Goal: Find specific fact: Find specific fact

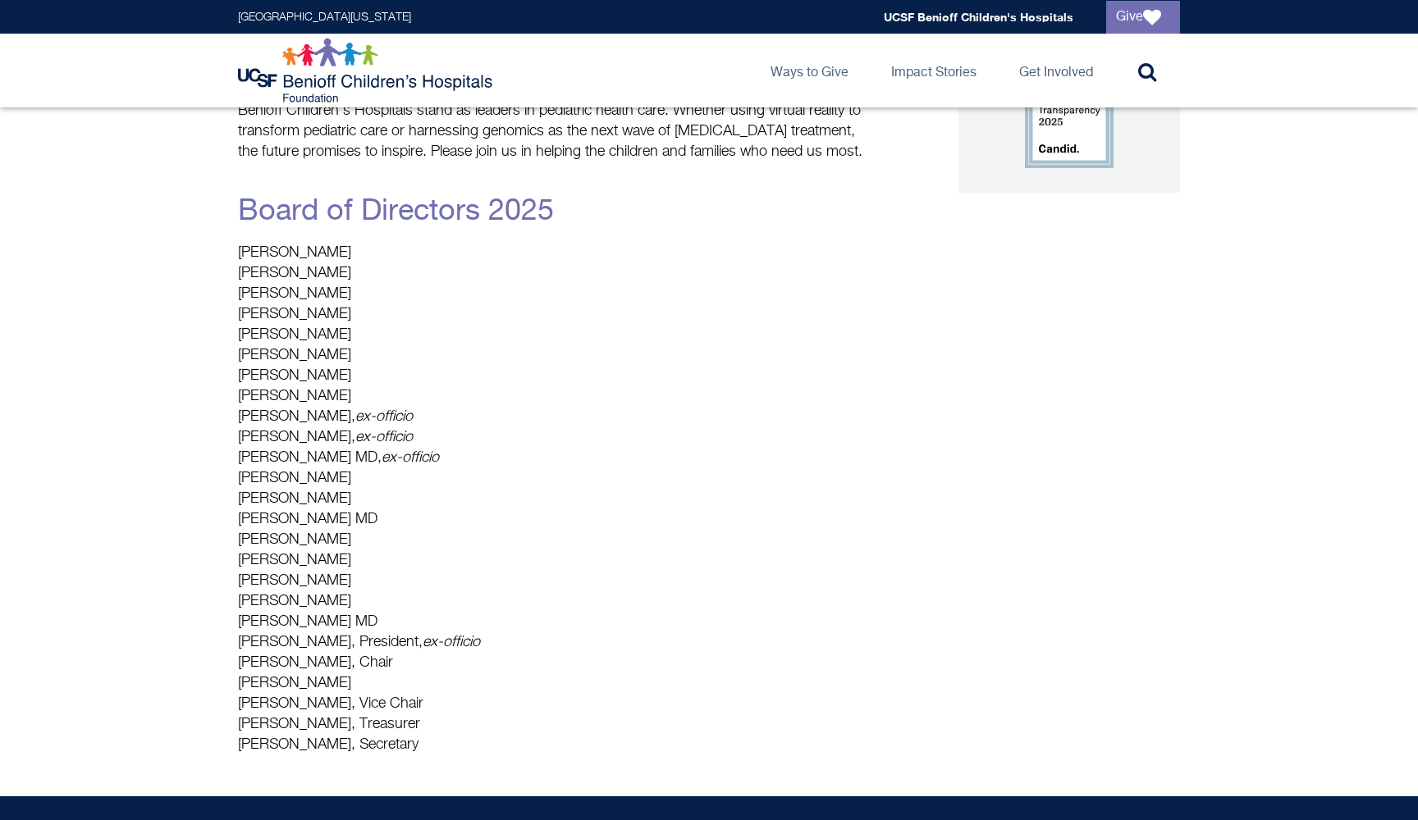
scroll to position [257, 0]
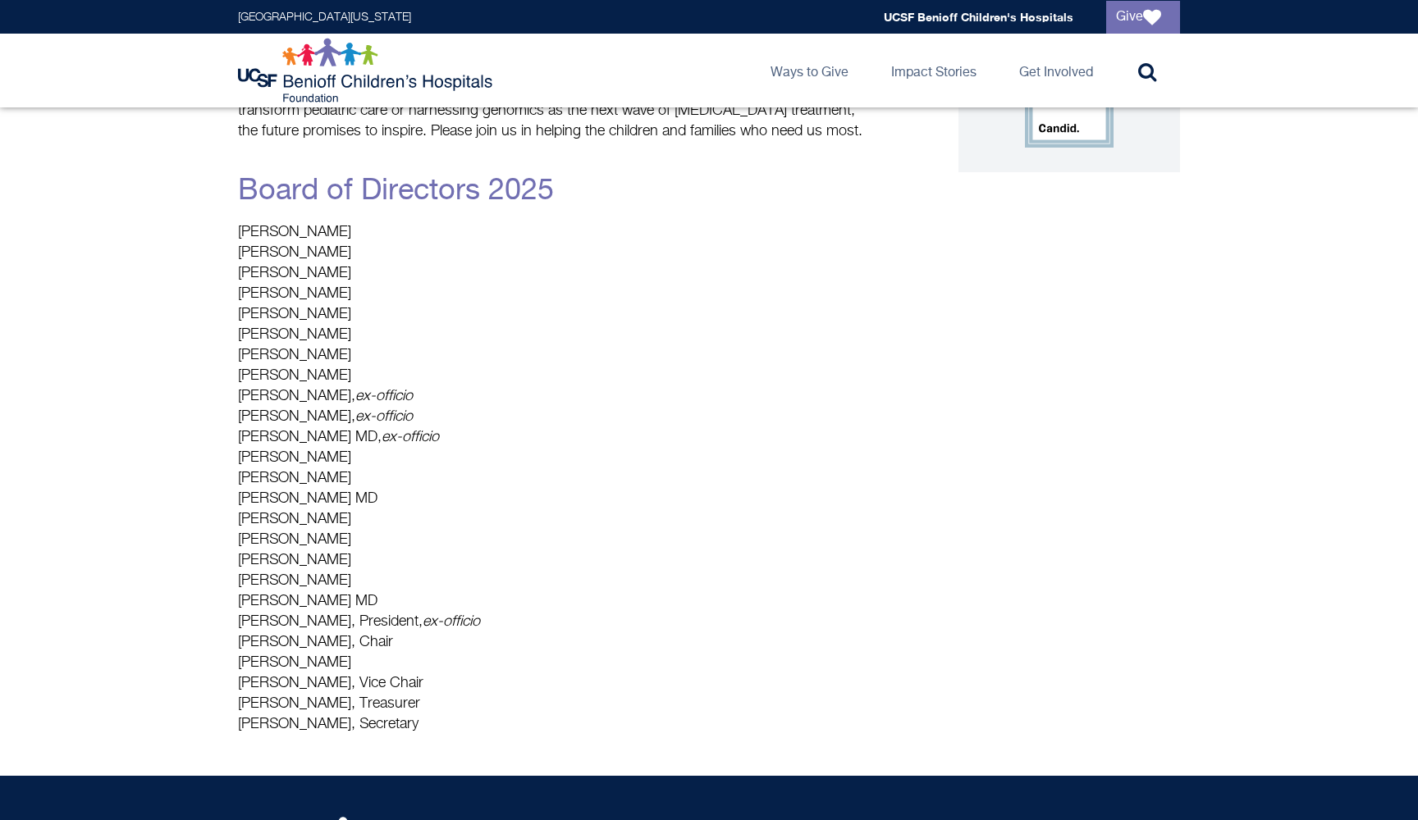
click at [401, 1] on div "[GEOGRAPHIC_DATA][US_STATE] Global navigation [GEOGRAPHIC_DATA] Give" at bounding box center [709, 17] width 1418 height 34
drag, startPoint x: 240, startPoint y: 231, endPoint x: 316, endPoint y: 231, distance: 75.5
click at [316, 231] on p "[PERSON_NAME] [PERSON_NAME] [PERSON_NAME] [PERSON_NAME] [PERSON_NAME] [PERSON_N…" at bounding box center [554, 478] width 632 height 513
copy p "[PERSON_NAME]"
drag, startPoint x: 270, startPoint y: 253, endPoint x: 334, endPoint y: 252, distance: 64.0
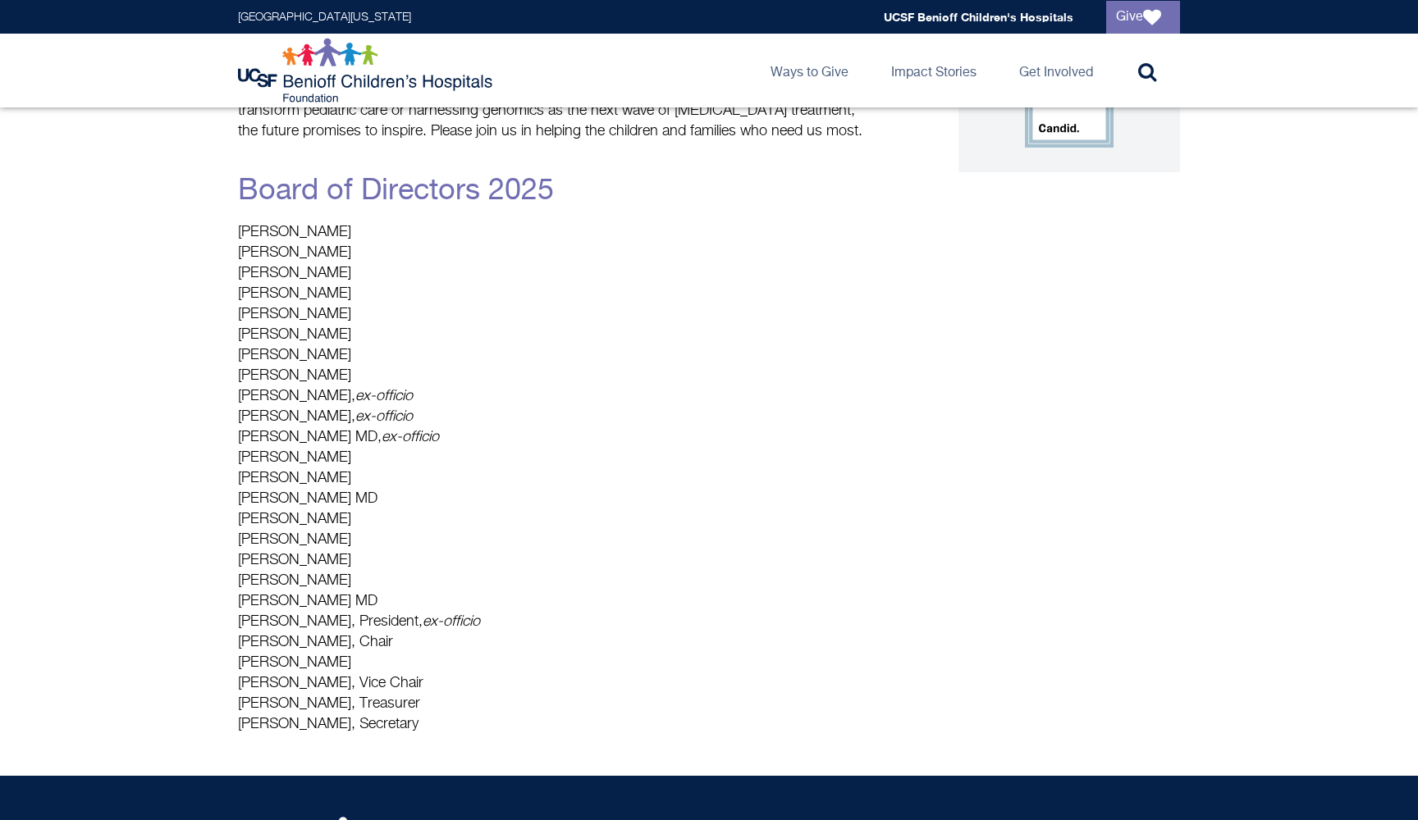
click at [334, 252] on p "[PERSON_NAME] [PERSON_NAME] [PERSON_NAME] [PERSON_NAME] [PERSON_NAME] [PERSON_N…" at bounding box center [554, 478] width 632 height 513
copy p "[PERSON_NAME]"
drag, startPoint x: 283, startPoint y: 272, endPoint x: 296, endPoint y: 269, distance: 13.5
click at [296, 269] on p "[PERSON_NAME] [PERSON_NAME] [PERSON_NAME] [PERSON_NAME] [PERSON_NAME] [PERSON_N…" at bounding box center [554, 478] width 632 height 513
drag, startPoint x: 239, startPoint y: 272, endPoint x: 328, endPoint y: 275, distance: 89.5
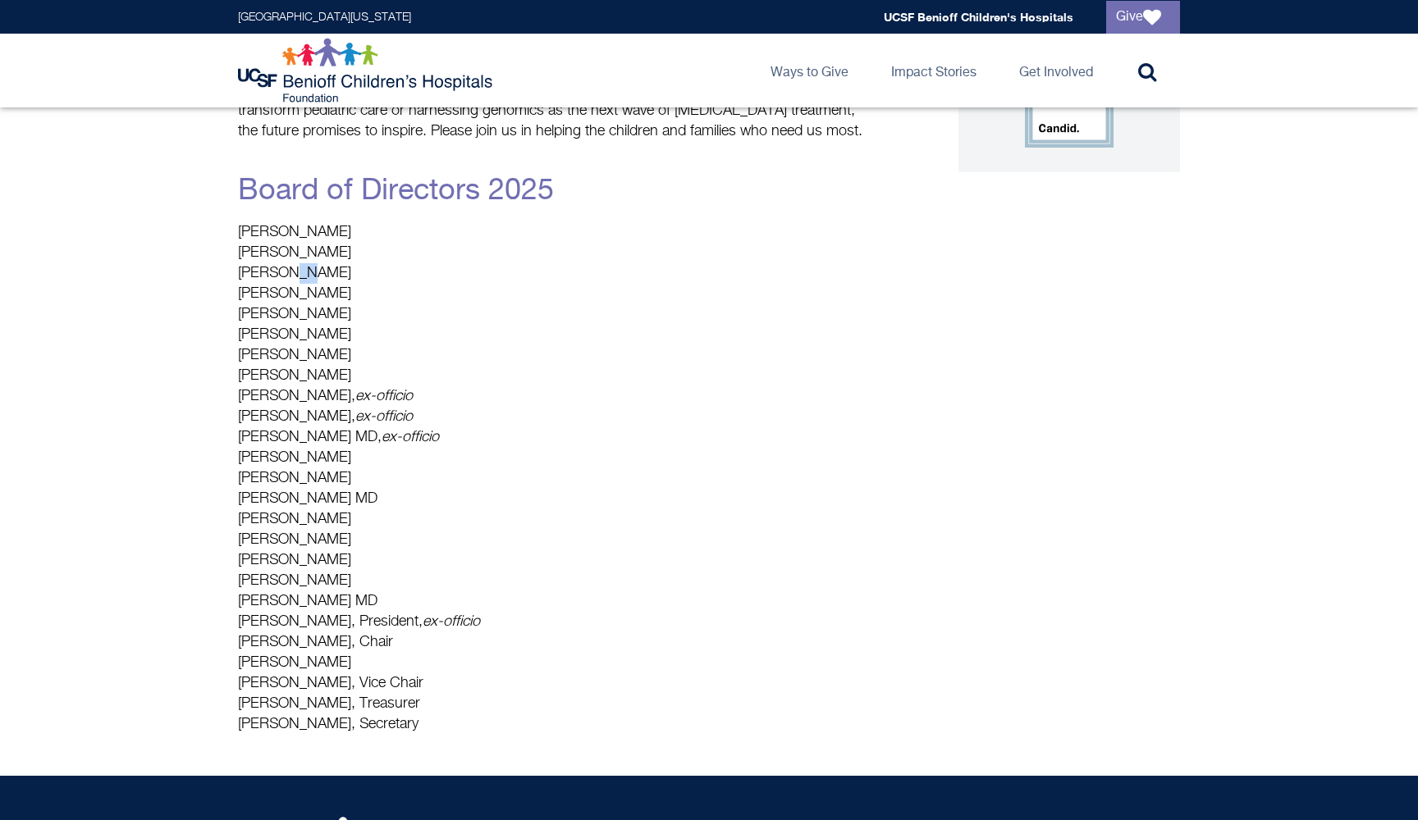
click at [328, 275] on p "[PERSON_NAME] [PERSON_NAME] [PERSON_NAME] [PERSON_NAME] [PERSON_NAME] [PERSON_N…" at bounding box center [554, 478] width 632 height 513
copy p "[PERSON_NAME]"
drag, startPoint x: 240, startPoint y: 297, endPoint x: 390, endPoint y: 294, distance: 150.2
click at [390, 294] on p "[PERSON_NAME] [PERSON_NAME] [PERSON_NAME] [PERSON_NAME] [PERSON_NAME] [PERSON_N…" at bounding box center [554, 478] width 632 height 513
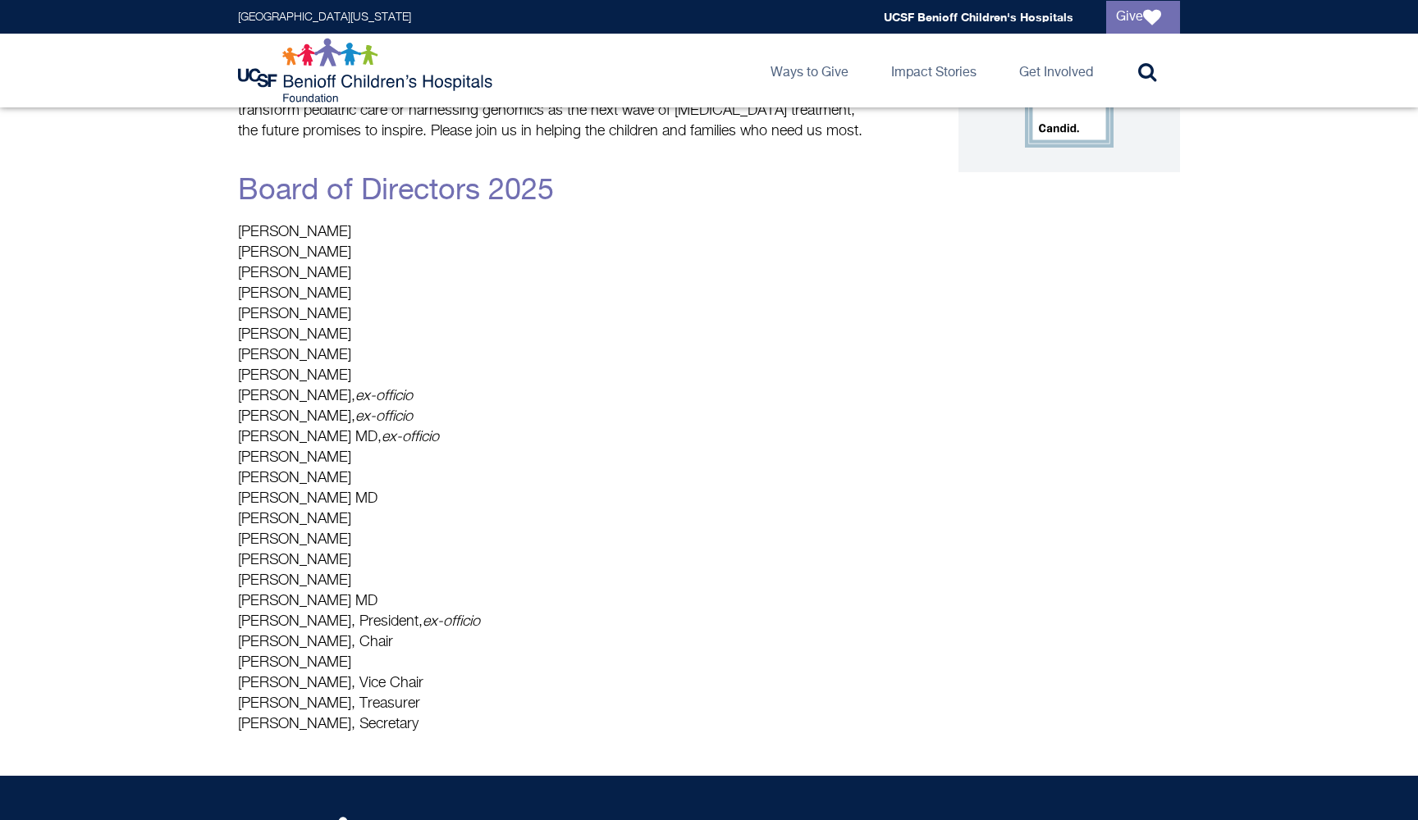
drag, startPoint x: 390, startPoint y: 294, endPoint x: 241, endPoint y: 300, distance: 148.6
click at [240, 300] on p "[PERSON_NAME] [PERSON_NAME] [PERSON_NAME] [PERSON_NAME] [PERSON_NAME] [PERSON_N…" at bounding box center [554, 478] width 632 height 513
copy p "[PERSON_NAME]"
click at [250, 354] on p "[PERSON_NAME] [PERSON_NAME] [PERSON_NAME] [PERSON_NAME] [PERSON_NAME] [PERSON_N…" at bounding box center [554, 478] width 632 height 513
drag, startPoint x: 280, startPoint y: 372, endPoint x: 363, endPoint y: 372, distance: 82.9
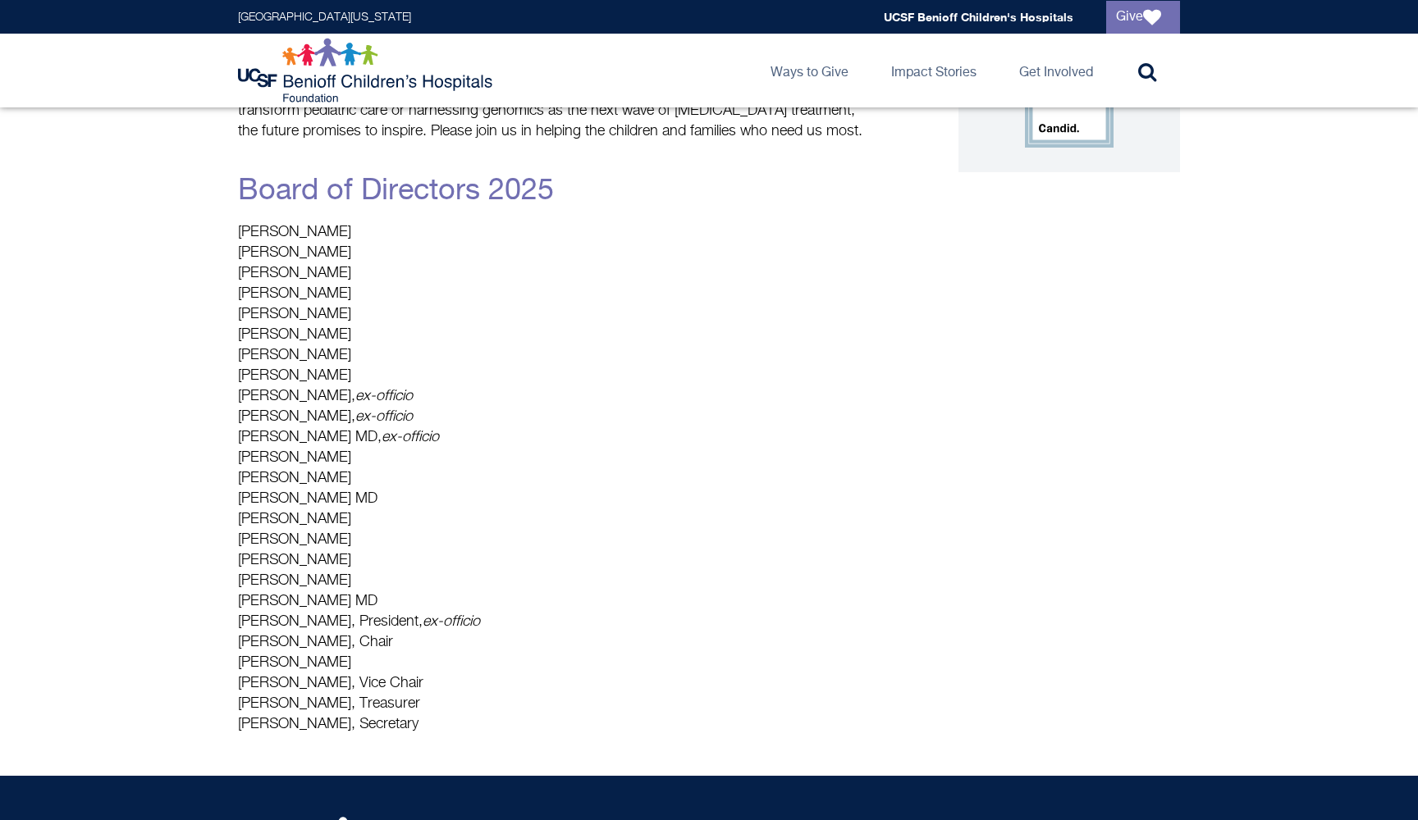
click at [363, 372] on p "[PERSON_NAME] [PERSON_NAME] [PERSON_NAME] [PERSON_NAME] [PERSON_NAME] [PERSON_N…" at bounding box center [554, 478] width 632 height 513
copy p "Echaveste"
drag, startPoint x: 239, startPoint y: 396, endPoint x: 371, endPoint y: 402, distance: 132.2
click at [371, 402] on p "[PERSON_NAME] [PERSON_NAME] [PERSON_NAME] [PERSON_NAME] [PERSON_NAME] [PERSON_N…" at bounding box center [554, 478] width 632 height 513
copy p "[PERSON_NAME]"
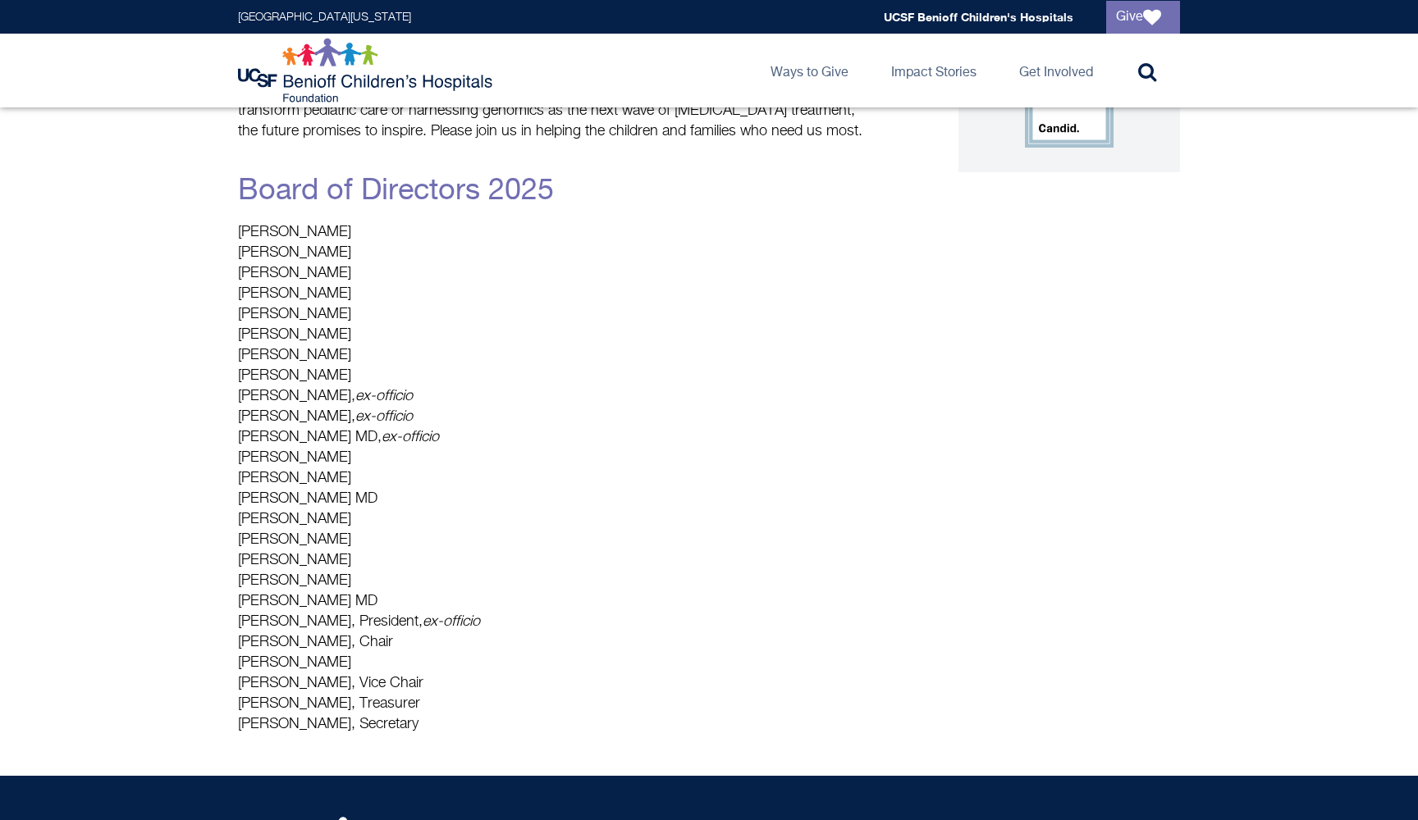
click at [737, 1] on div "[GEOGRAPHIC_DATA][US_STATE] Global navigation [GEOGRAPHIC_DATA] Give" at bounding box center [709, 17] width 1418 height 34
drag, startPoint x: 240, startPoint y: 478, endPoint x: 355, endPoint y: 477, distance: 115.7
click at [355, 477] on p "[PERSON_NAME] [PERSON_NAME] [PERSON_NAME] [PERSON_NAME] [PERSON_NAME] [PERSON_N…" at bounding box center [554, 478] width 632 height 513
copy p "[PERSON_NAME]"
drag, startPoint x: 240, startPoint y: 495, endPoint x: 352, endPoint y: 497, distance: 111.6
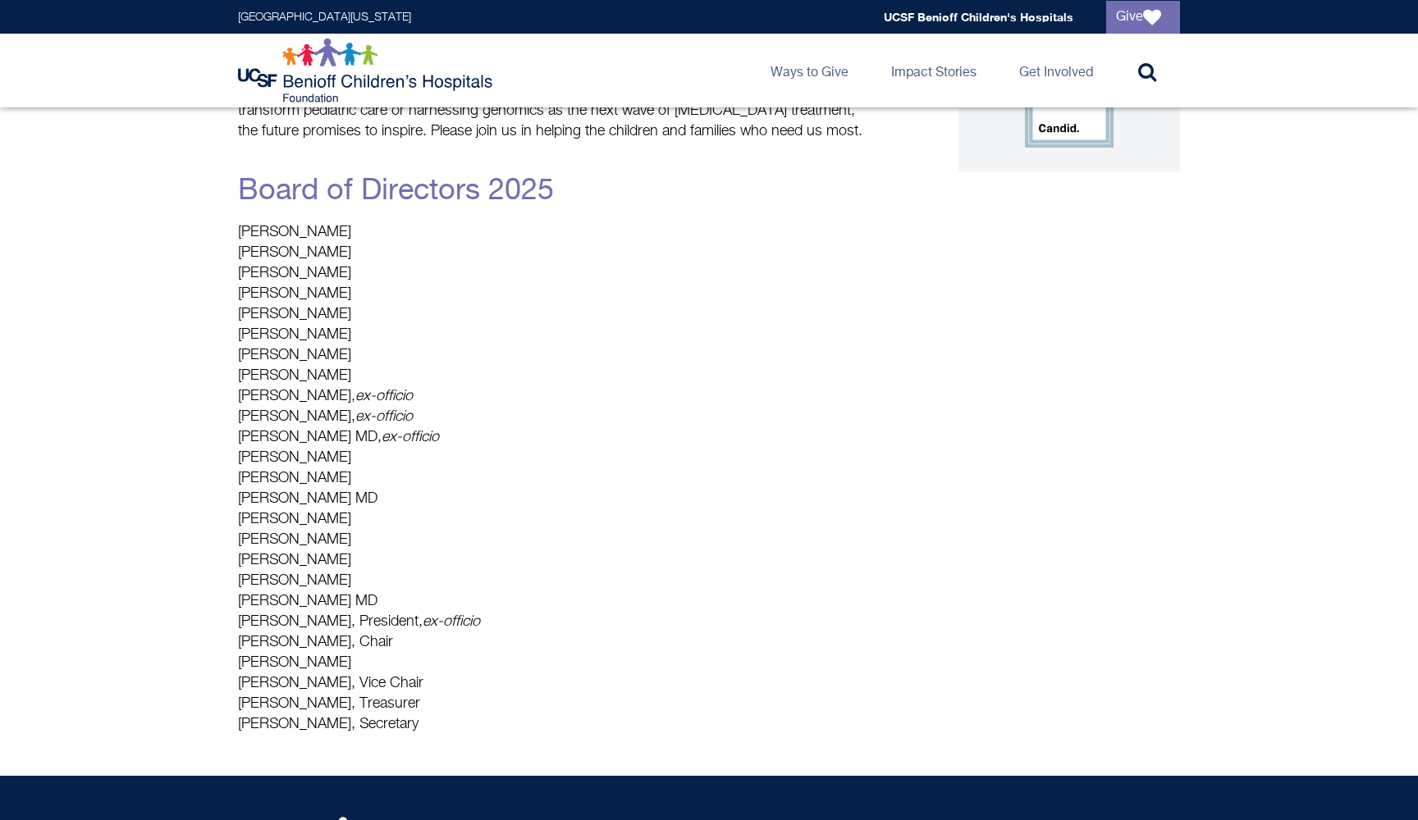
click at [352, 497] on p "[PERSON_NAME] [PERSON_NAME] [PERSON_NAME] [PERSON_NAME] [PERSON_NAME] [PERSON_N…" at bounding box center [554, 478] width 632 height 513
copy p "[PERSON_NAME]"
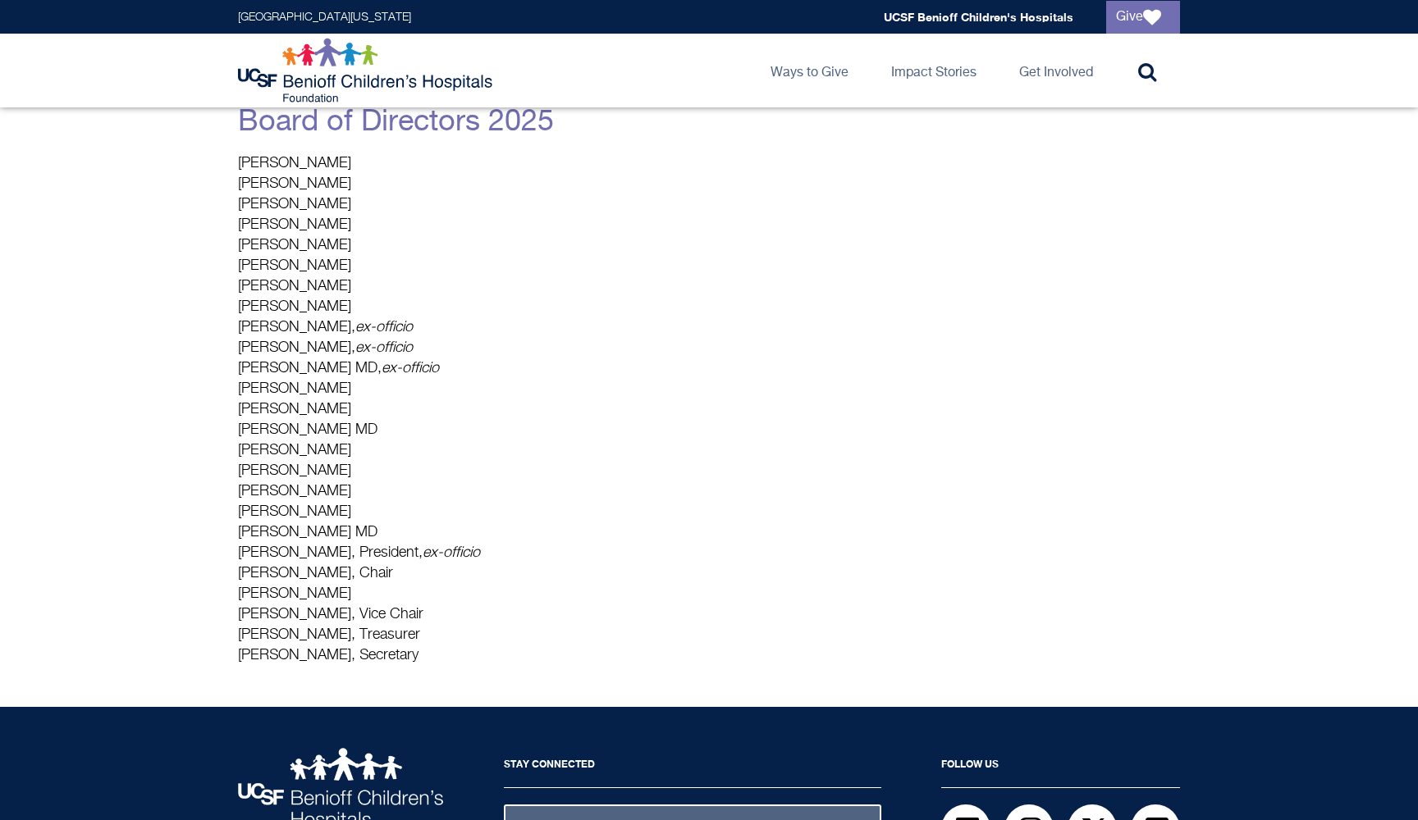
scroll to position [333, 0]
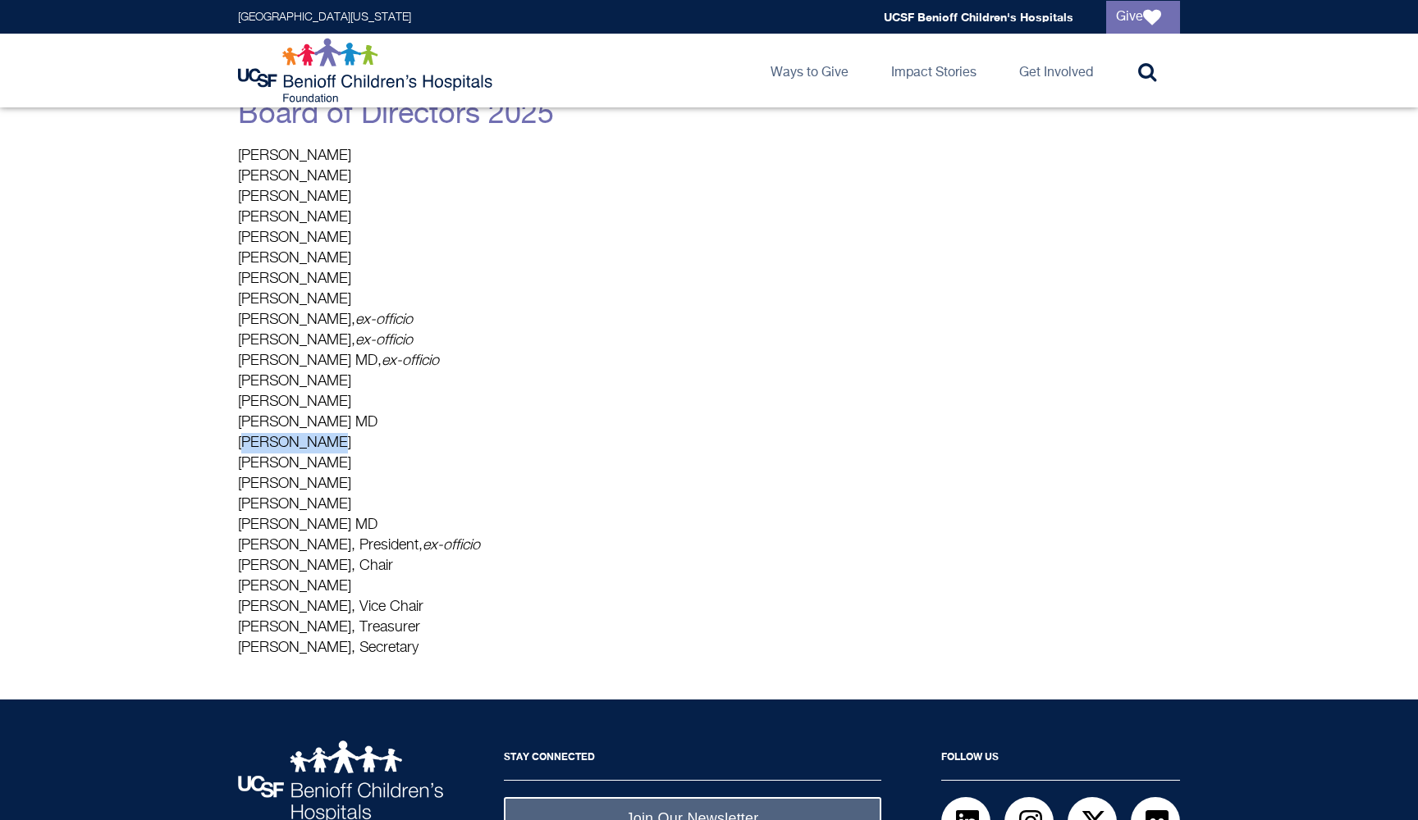
drag, startPoint x: 240, startPoint y: 440, endPoint x: 309, endPoint y: 441, distance: 69.7
click at [310, 441] on p "[PERSON_NAME] [PERSON_NAME] [PERSON_NAME] [PERSON_NAME] [PERSON_NAME] [PERSON_N…" at bounding box center [554, 402] width 632 height 513
click at [308, 477] on p "[PERSON_NAME] [PERSON_NAME] [PERSON_NAME] [PERSON_NAME] [PERSON_NAME] [PERSON_N…" at bounding box center [554, 402] width 632 height 513
drag, startPoint x: 240, startPoint y: 521, endPoint x: 373, endPoint y: 527, distance: 133.8
click at [373, 527] on p "[PERSON_NAME] [PERSON_NAME] [PERSON_NAME] [PERSON_NAME] [PERSON_NAME] [PERSON_N…" at bounding box center [554, 402] width 632 height 513
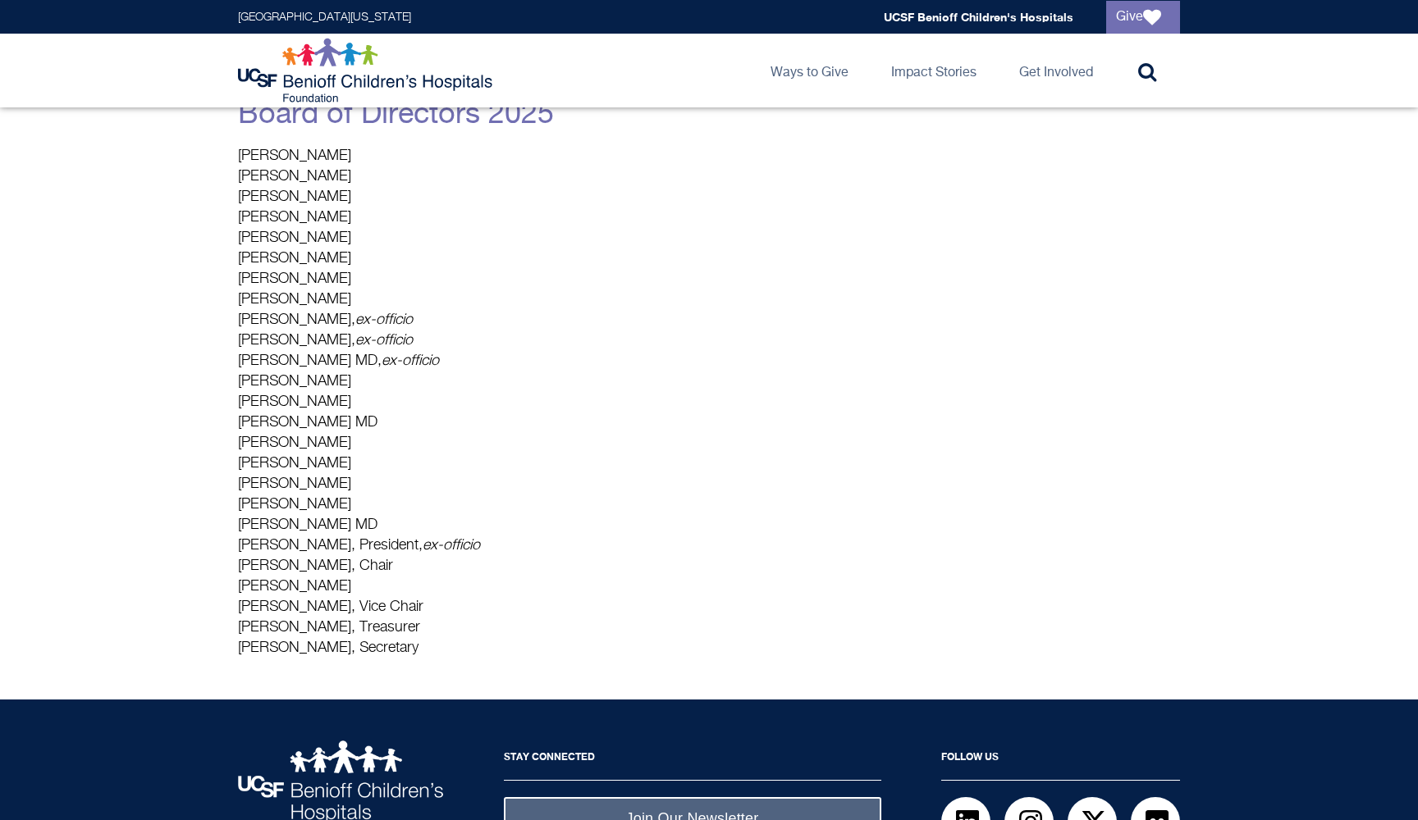
copy p "[PERSON_NAME]"
drag, startPoint x: 240, startPoint y: 547, endPoint x: 335, endPoint y: 545, distance: 94.4
click at [335, 545] on p "[PERSON_NAME] [PERSON_NAME] [PERSON_NAME] [PERSON_NAME] [PERSON_NAME] [PERSON_N…" at bounding box center [554, 402] width 632 height 513
copy p "[PERSON_NAME]"
drag, startPoint x: 413, startPoint y: 546, endPoint x: 476, endPoint y: 546, distance: 62.4
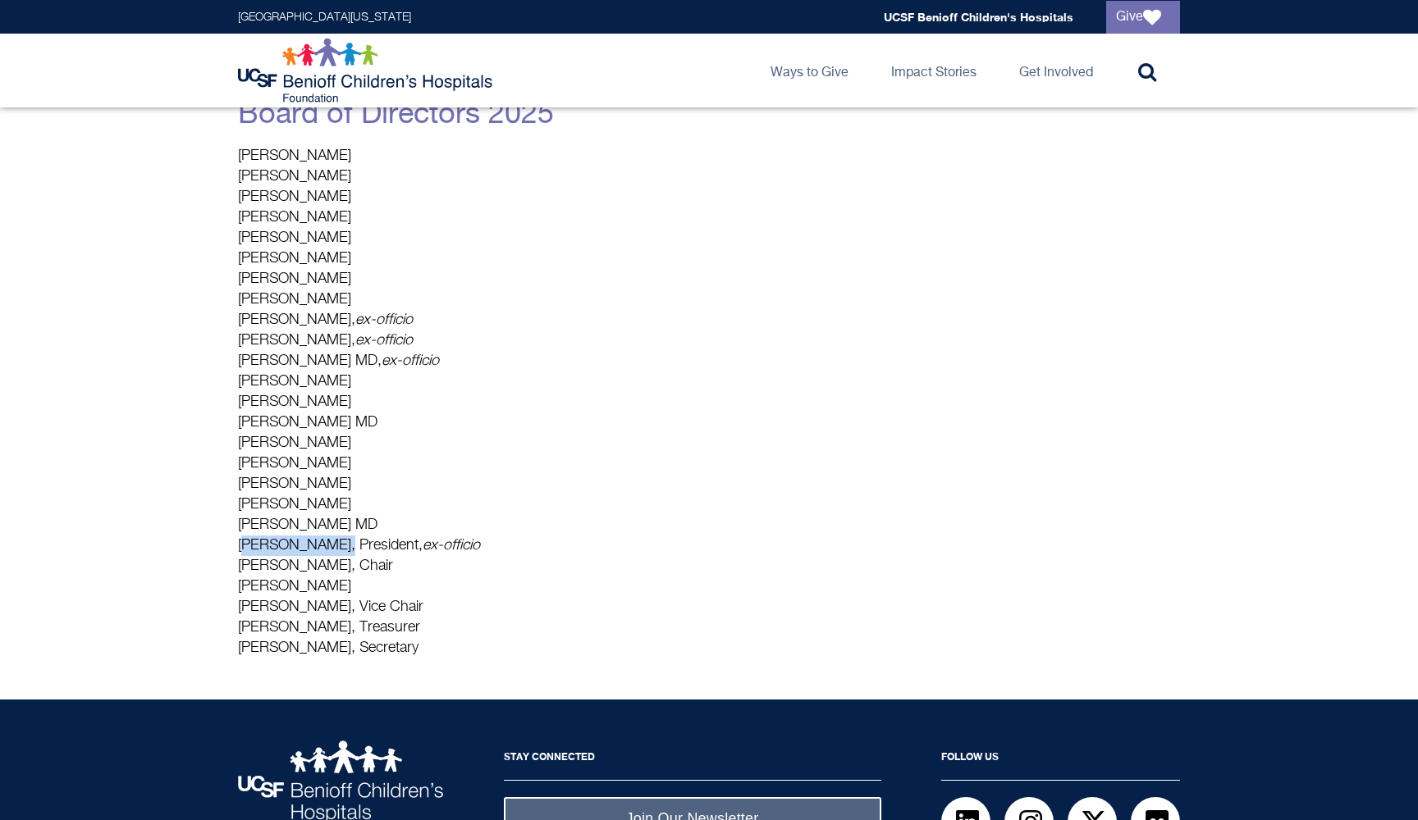
click at [476, 546] on p "[PERSON_NAME] [PERSON_NAME] [PERSON_NAME] [PERSON_NAME] [PERSON_NAME] [PERSON_N…" at bounding box center [554, 402] width 632 height 513
drag, startPoint x: 240, startPoint y: 563, endPoint x: 352, endPoint y: 566, distance: 112.4
click at [352, 567] on p "[PERSON_NAME] [PERSON_NAME] [PERSON_NAME] [PERSON_NAME] [PERSON_NAME] [PERSON_N…" at bounding box center [554, 402] width 632 height 513
drag, startPoint x: 238, startPoint y: 583, endPoint x: 336, endPoint y: 590, distance: 98.7
click at [336, 590] on p "[PERSON_NAME] [PERSON_NAME] [PERSON_NAME] [PERSON_NAME] [PERSON_NAME] [PERSON_N…" at bounding box center [554, 402] width 632 height 513
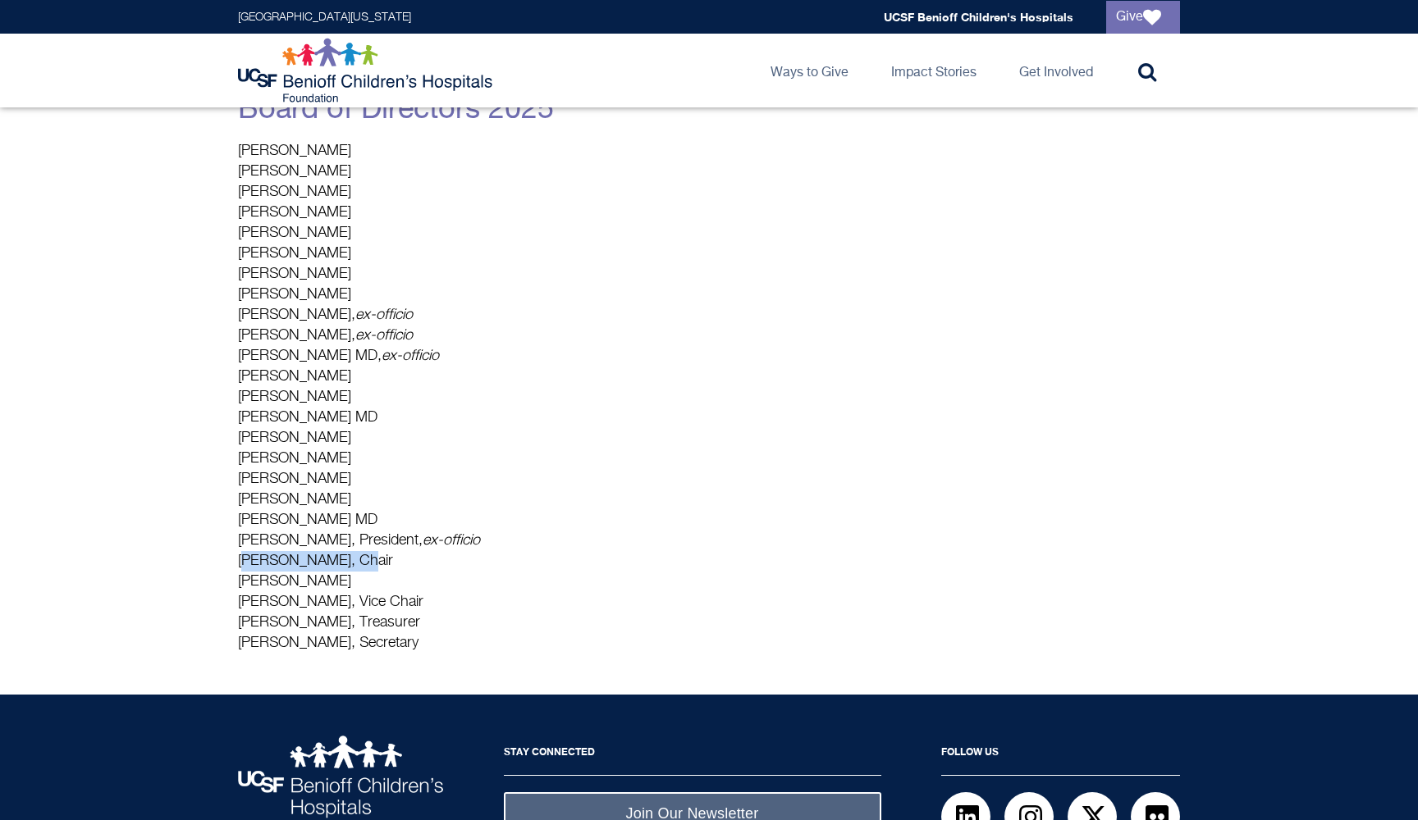
scroll to position [349, 0]
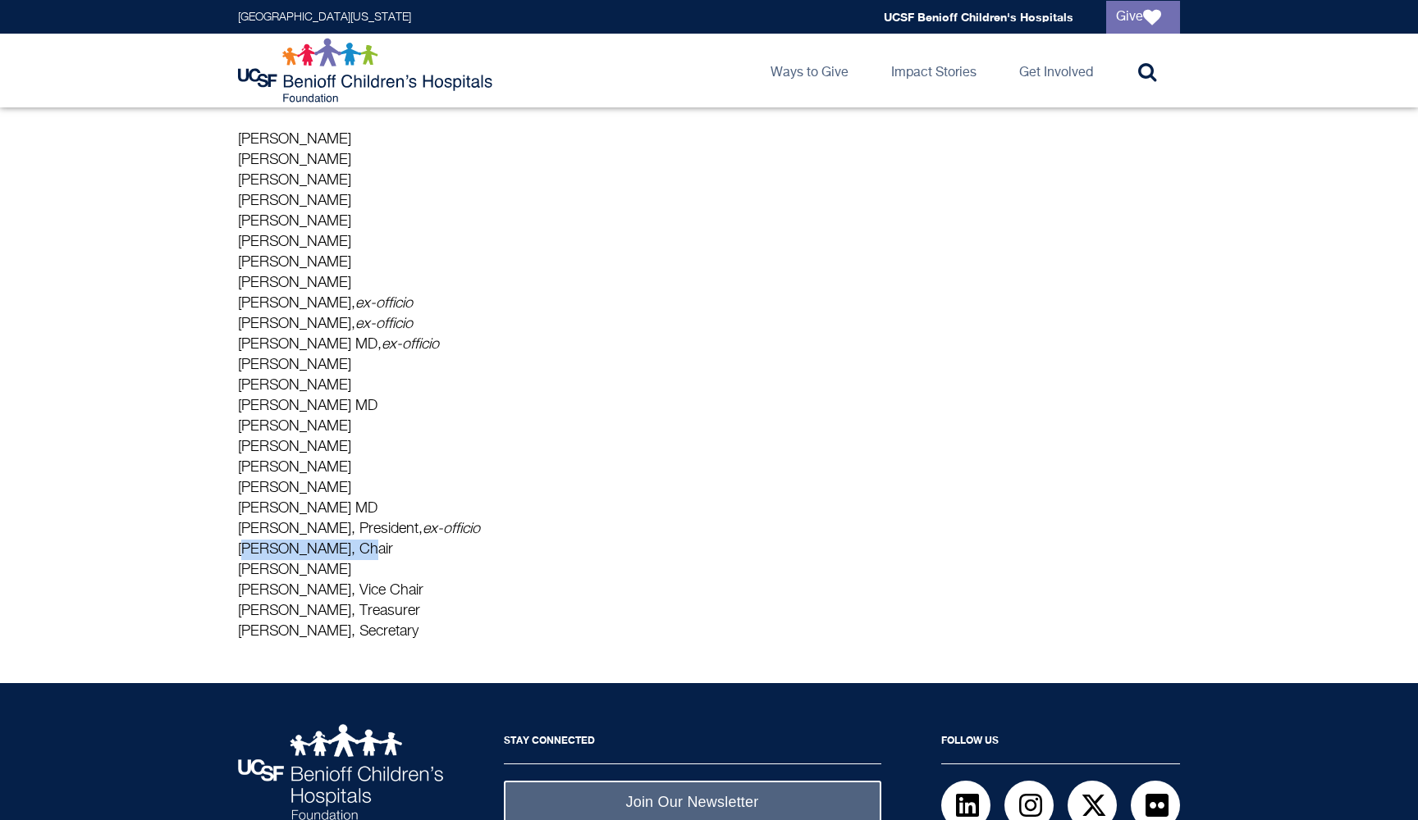
click at [229, 575] on div "The UCSF Benioff Children's Hospitals Foundation is dedicated to advancing chil…" at bounding box center [708, 274] width 971 height 737
drag, startPoint x: 241, startPoint y: 630, endPoint x: 339, endPoint y: 630, distance: 97.6
click at [339, 630] on p "[PERSON_NAME] [PERSON_NAME] [PERSON_NAME] [PERSON_NAME] [PERSON_NAME] [PERSON_N…" at bounding box center [554, 386] width 632 height 513
